Goal: Task Accomplishment & Management: Use online tool/utility

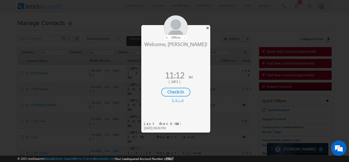
click at [208, 26] on div "×" at bounding box center [207, 28] width 5 height 6
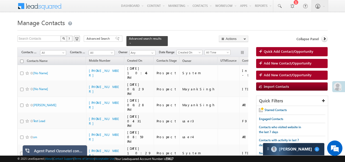
click at [210, 27] on div at bounding box center [172, 28] width 311 height 3
click at [209, 28] on div at bounding box center [172, 28] width 311 height 3
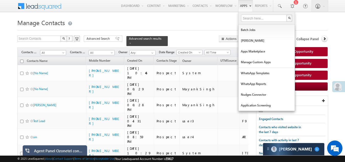
click at [246, 9] on link "Apps" at bounding box center [245, 6] width 15 height 12
click at [253, 50] on link "Apps Marketplace" at bounding box center [267, 51] width 56 height 11
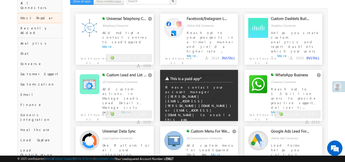
scroll to position [51, 0]
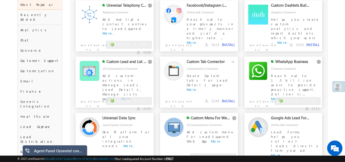
click at [290, 69] on div "Converse Connector" at bounding box center [295, 64] width 49 height 11
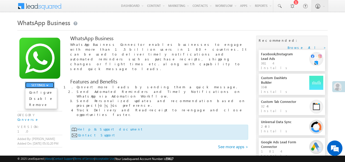
click at [49, 86] on button "SETTINGS" at bounding box center [39, 85] width 29 height 6
click at [40, 93] on link "Configure" at bounding box center [41, 92] width 32 height 6
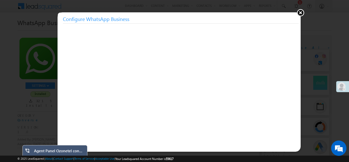
click at [301, 14] on button at bounding box center [301, 13] width 8 height 8
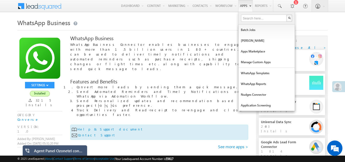
click at [248, 5] on link "Apps" at bounding box center [245, 6] width 15 height 12
click at [252, 52] on link "Apps Marketplace" at bounding box center [267, 51] width 56 height 11
